Goal: Transaction & Acquisition: Subscribe to service/newsletter

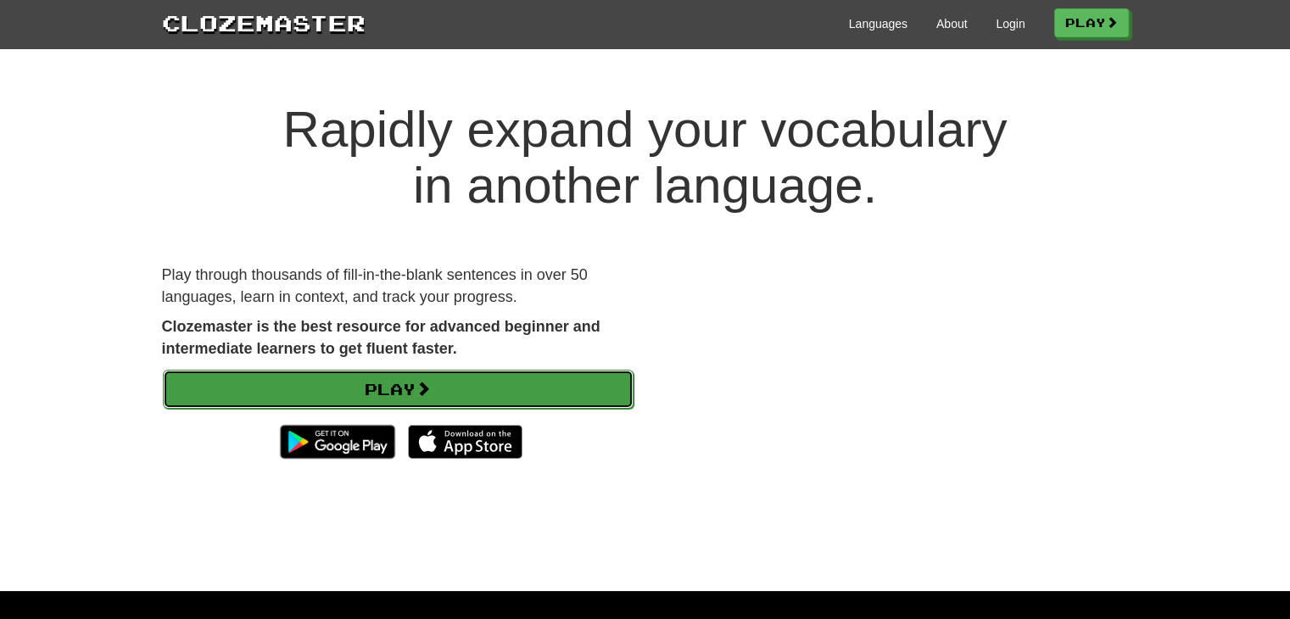
click at [268, 407] on link "Play" at bounding box center [398, 389] width 471 height 39
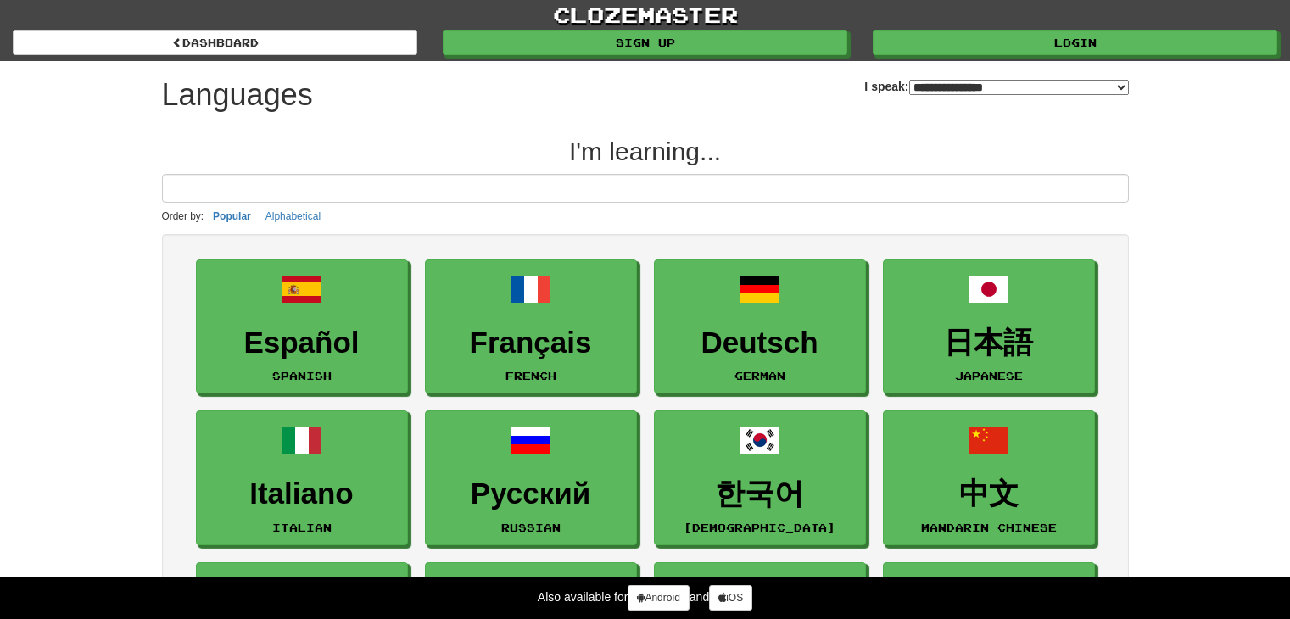
select select "*******"
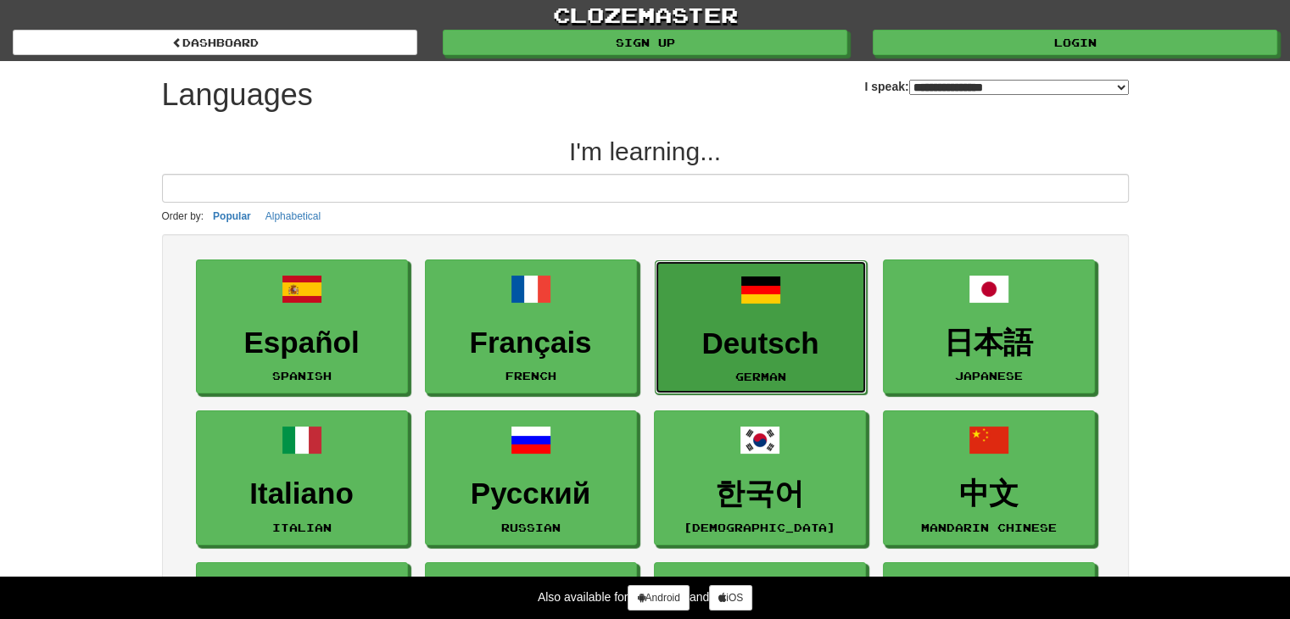
click at [775, 332] on h3 "Deutsch" at bounding box center [760, 343] width 193 height 33
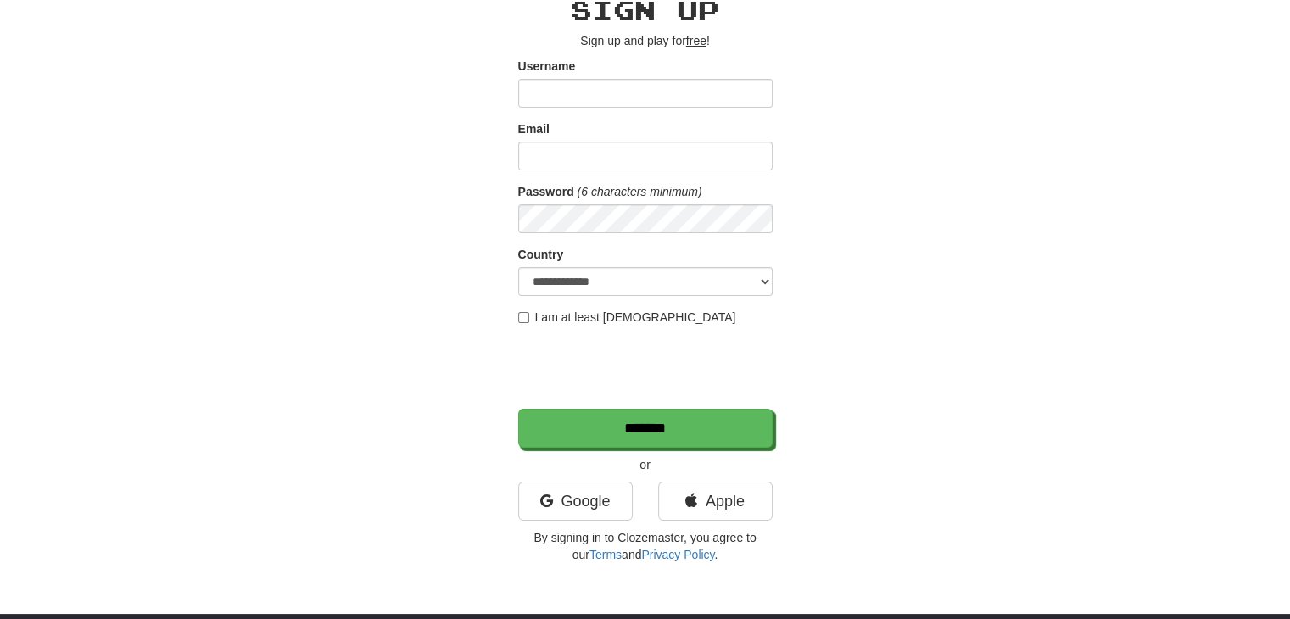
scroll to position [153, 0]
